Goal: Task Accomplishment & Management: Manage account settings

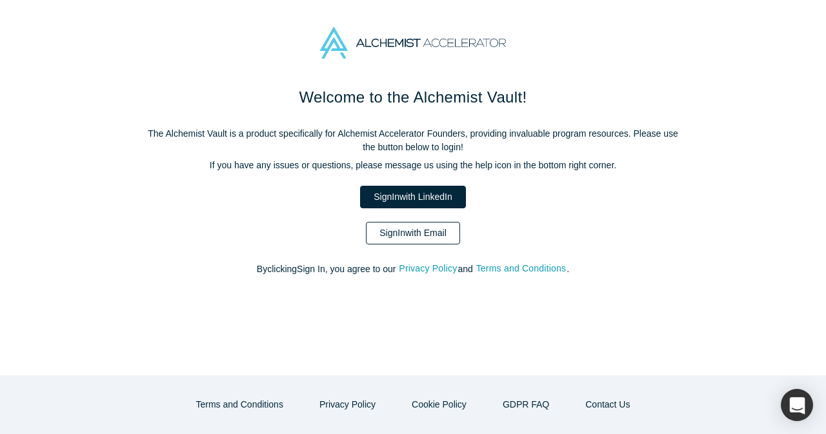
click at [393, 225] on link "Sign In with Email" at bounding box center [413, 233] width 94 height 23
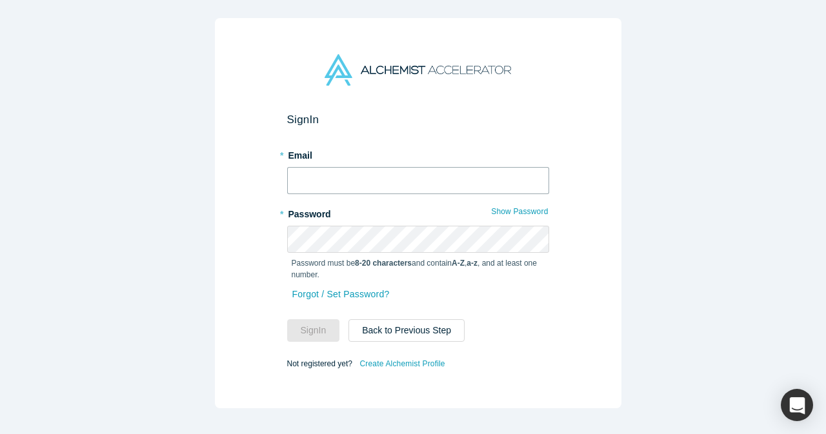
click at [384, 176] on input "text" at bounding box center [418, 180] width 262 height 27
type input "[EMAIL_ADDRESS][DOMAIN_NAME]"
